Goal: Task Accomplishment & Management: Manage account settings

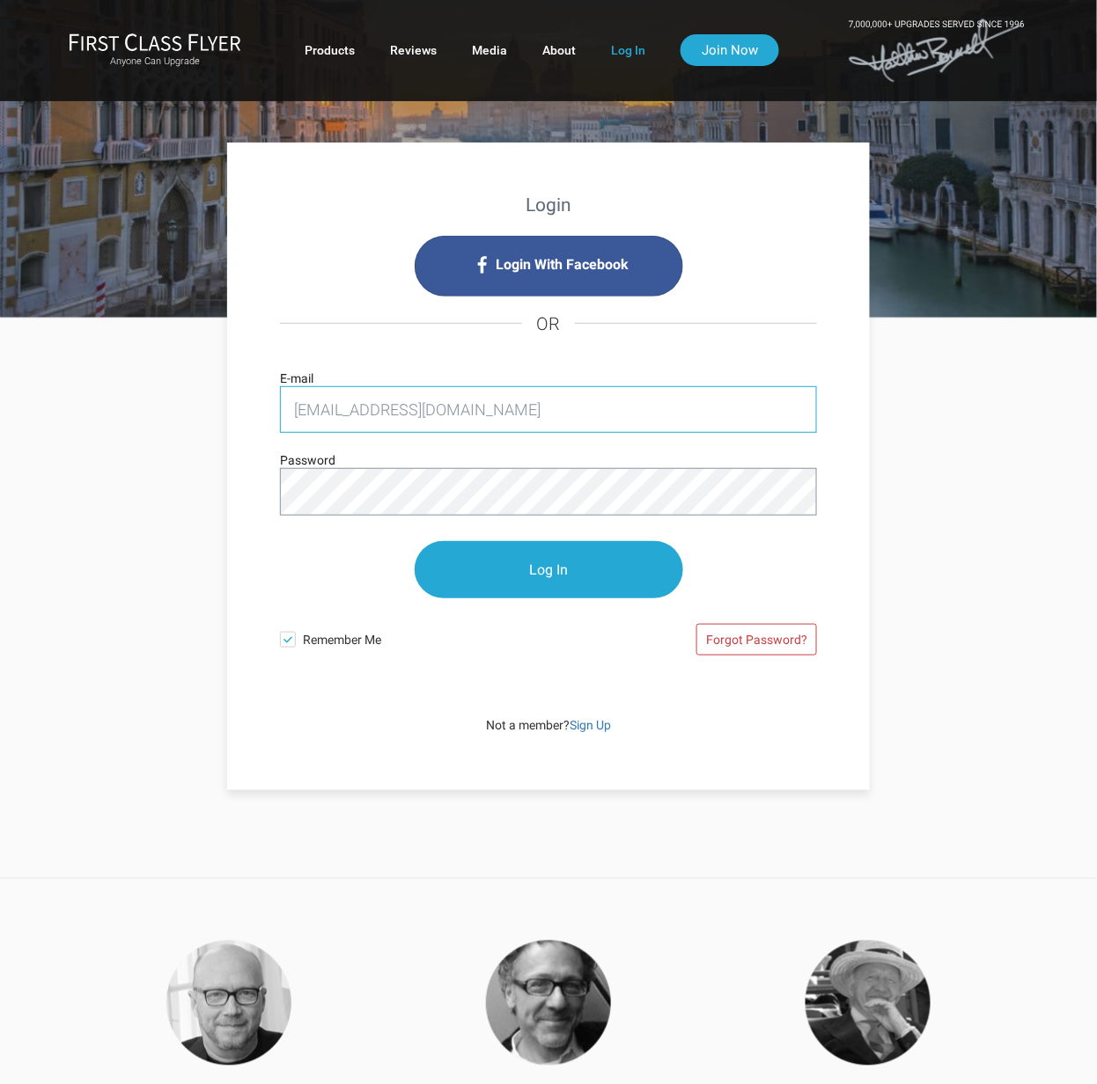
click at [412, 428] on input "[EMAIL_ADDRESS][DOMAIN_NAME]" at bounding box center [548, 409] width 537 height 47
click at [415, 416] on input "[EMAIL_ADDRESS][DOMAIN_NAME]" at bounding box center [548, 409] width 537 height 47
type input "[EMAIL_ADDRESS][DOMAIN_NAME]"
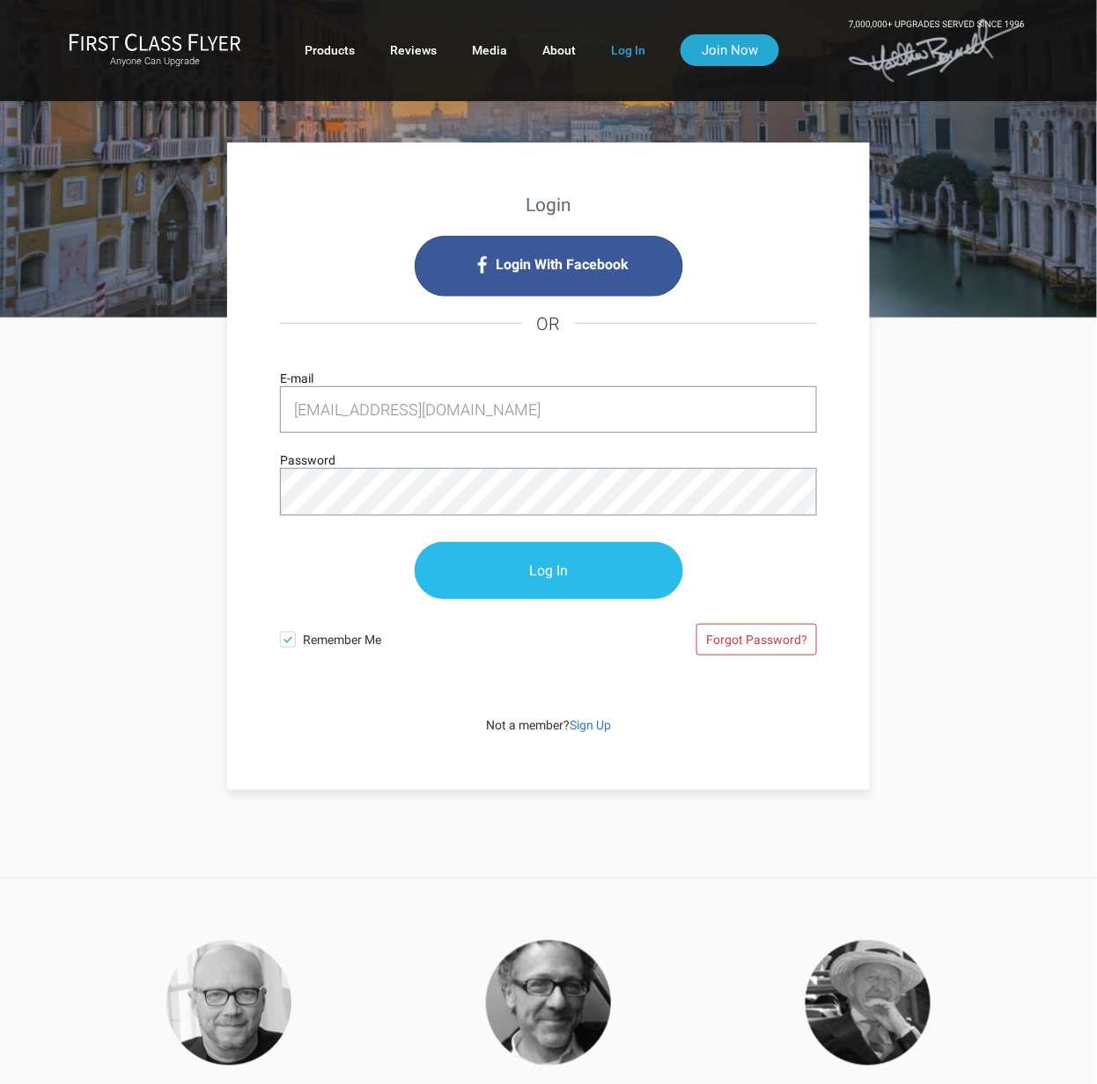
click at [533, 574] on input "Log In" at bounding box center [549, 570] width 268 height 57
